Goal: Communication & Community: Answer question/provide support

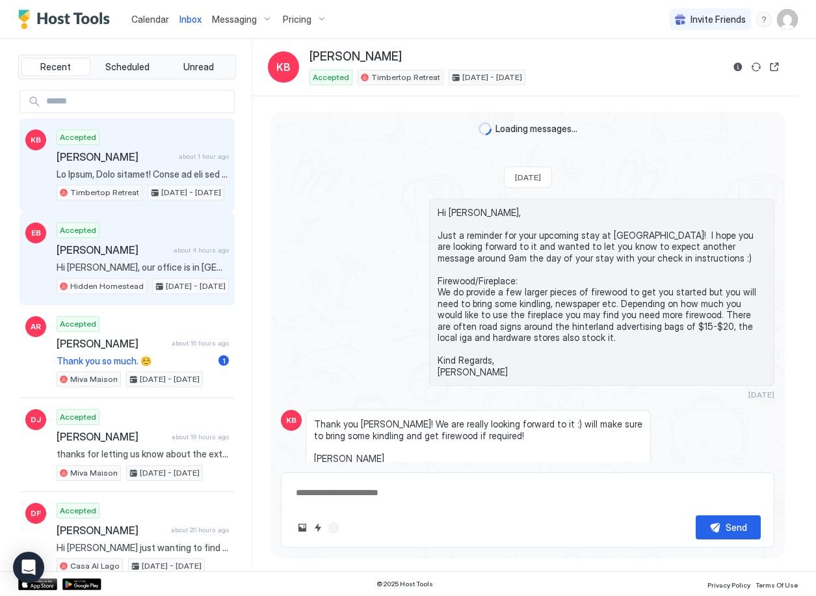
scroll to position [715, 0]
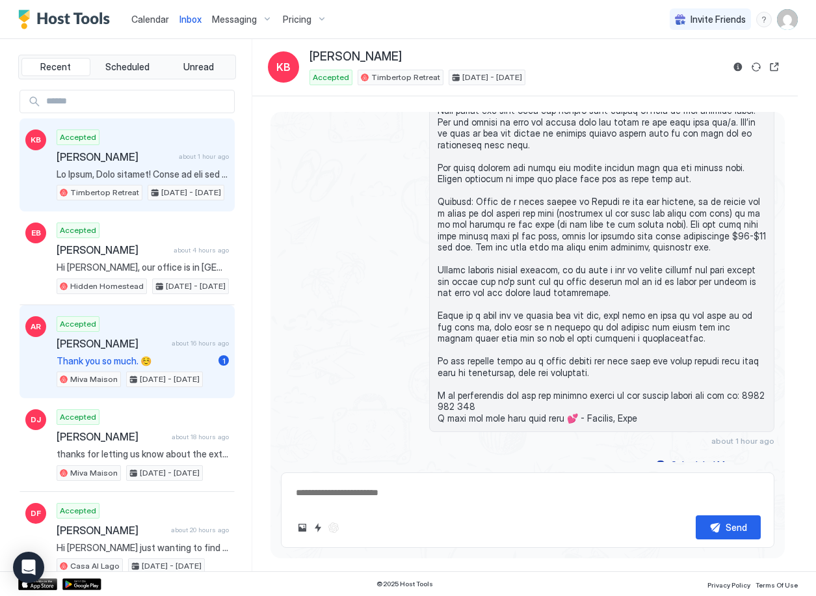
click at [152, 345] on span "[PERSON_NAME]" at bounding box center [112, 343] width 110 height 13
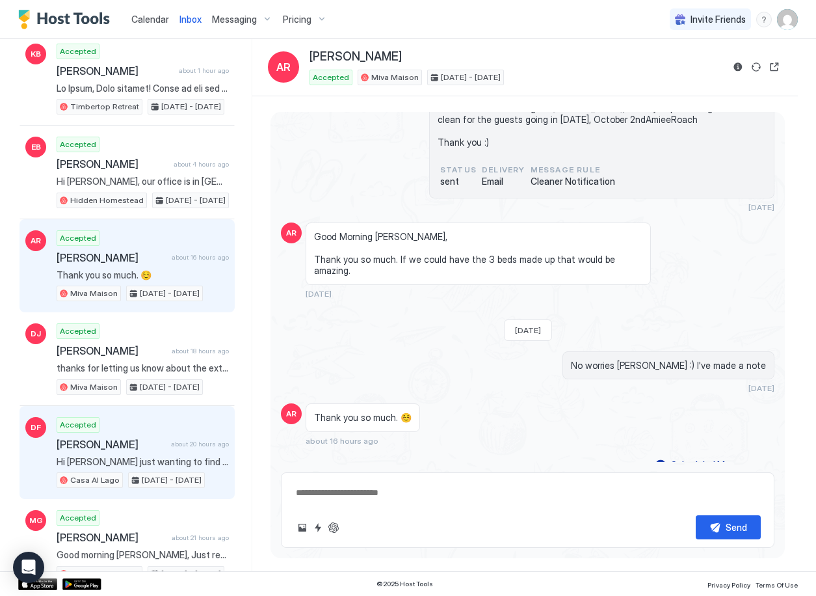
scroll to position [86, 0]
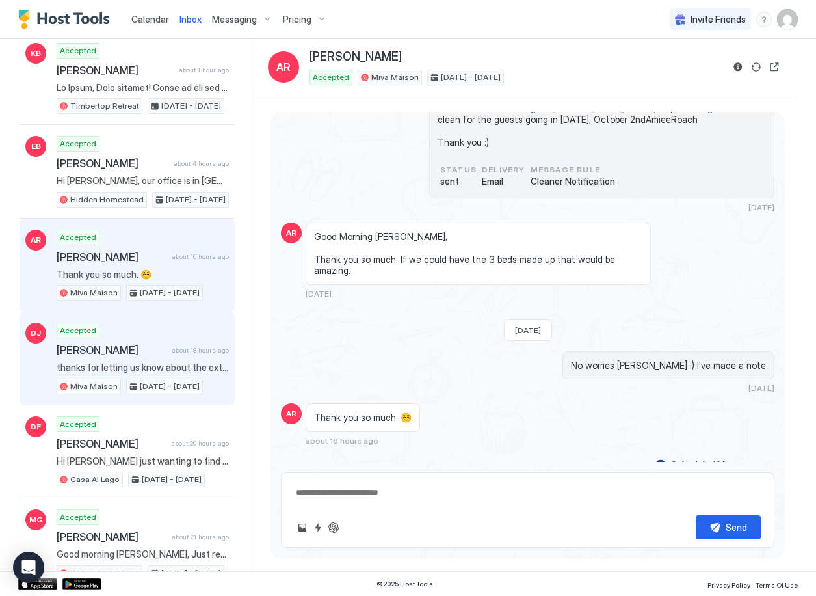
click at [149, 350] on span "[PERSON_NAME]" at bounding box center [112, 349] width 110 height 13
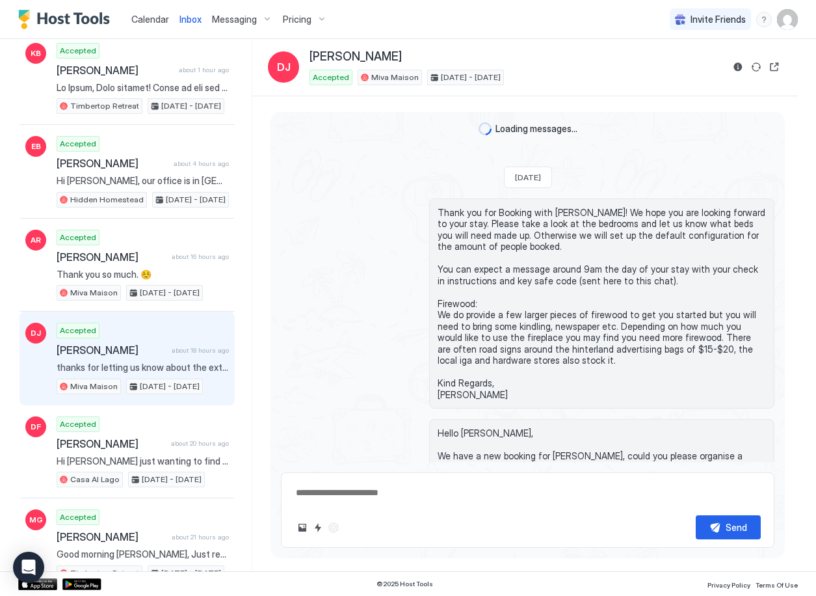
scroll to position [1986, 0]
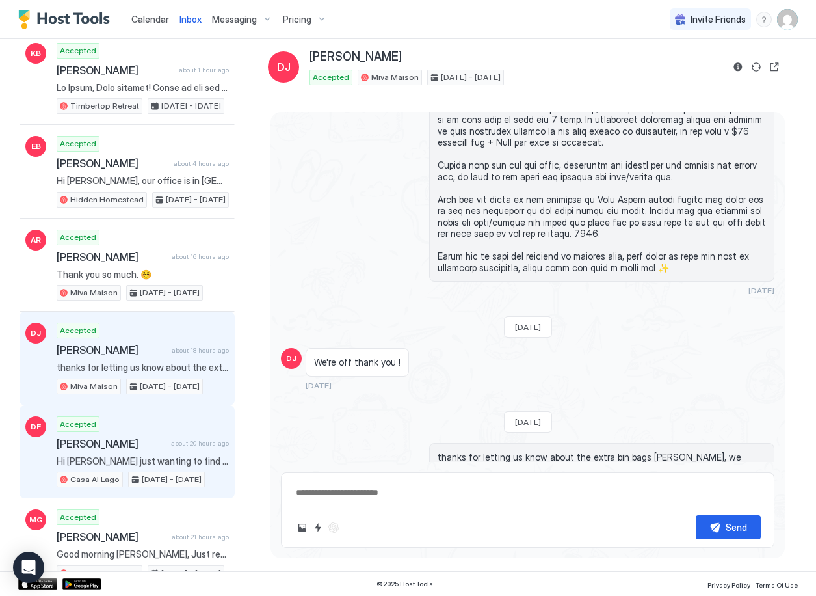
click at [148, 451] on div "Accepted [PERSON_NAME] about 20 hours ago Hi [PERSON_NAME] just wanting to find…" at bounding box center [143, 452] width 172 height 72
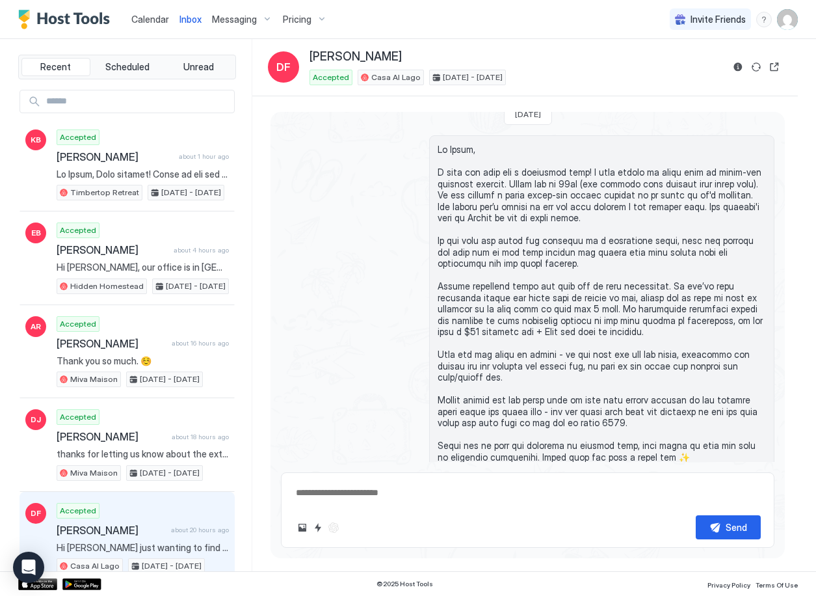
click at [152, 20] on span "Calendar" at bounding box center [150, 19] width 38 height 11
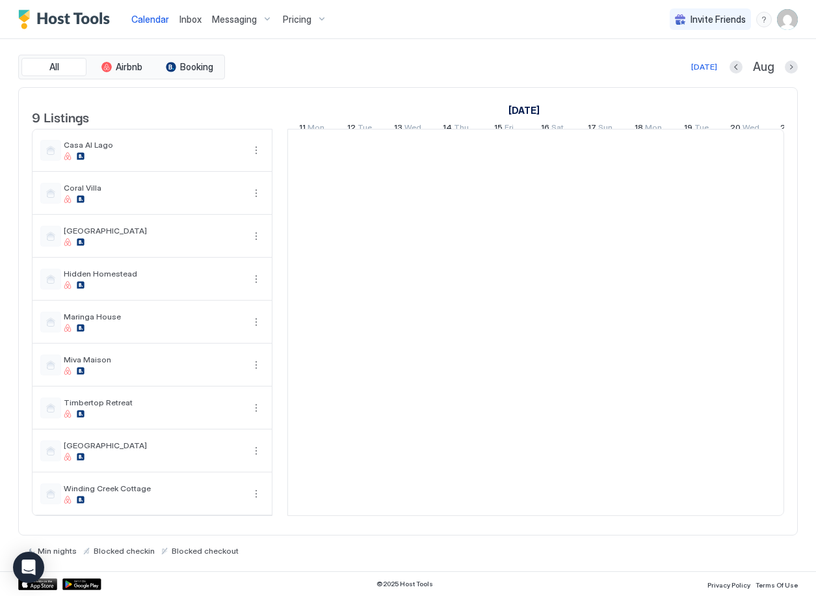
scroll to position [0, 722]
